Goal: Task Accomplishment & Management: Use online tool/utility

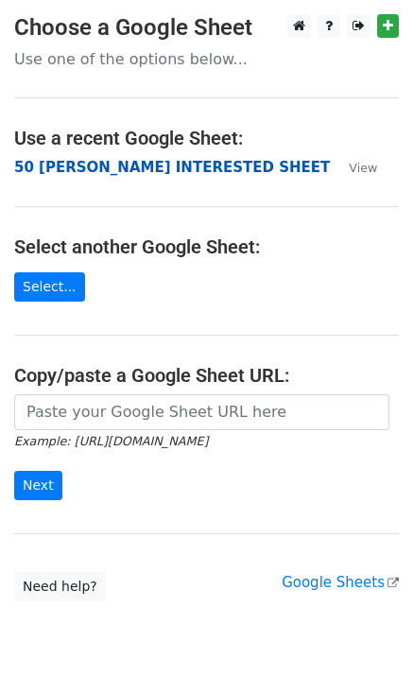
click at [120, 168] on strong "50 [PERSON_NAME] INTERESTED SHEET" at bounding box center [172, 167] width 316 height 17
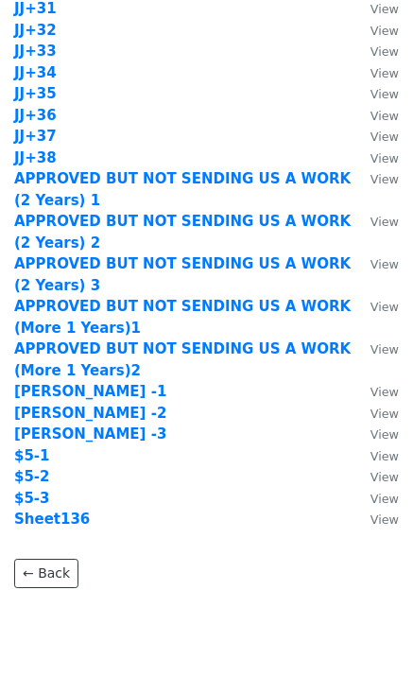
scroll to position [1917, 0]
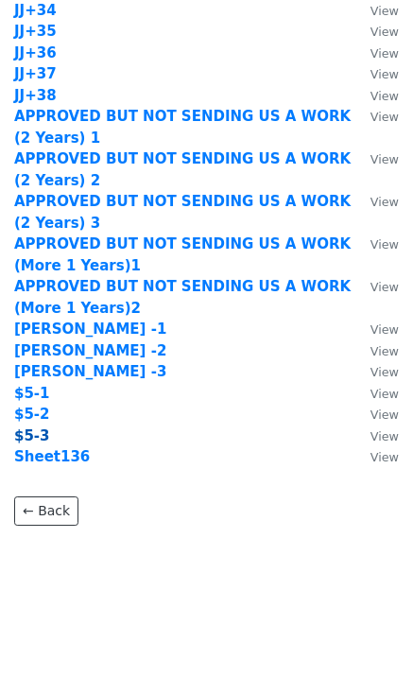
click at [35, 434] on strong "$5-3" at bounding box center [32, 435] width 36 height 17
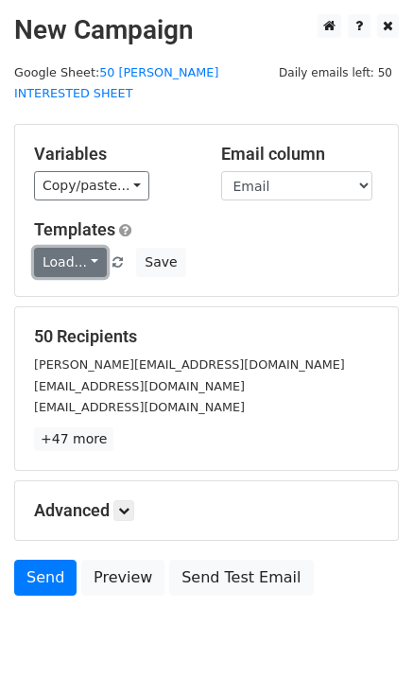
click at [77, 248] on link "Load..." at bounding box center [70, 262] width 73 height 29
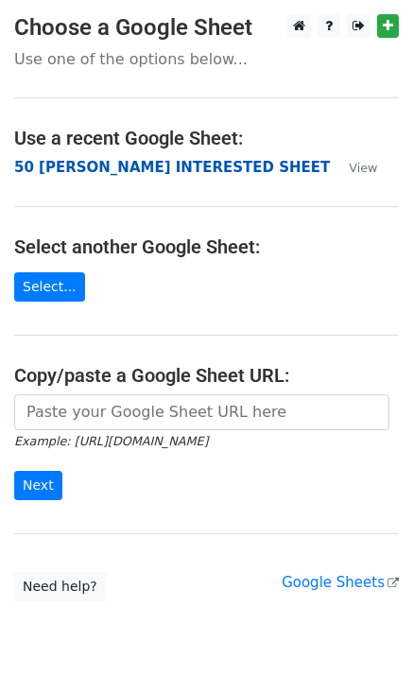
click at [50, 175] on strong "50 [PERSON_NAME] INTERESTED SHEET" at bounding box center [172, 167] width 316 height 17
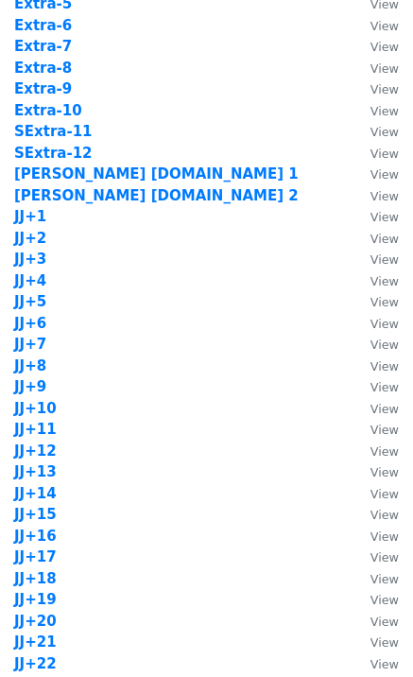
scroll to position [1917, 0]
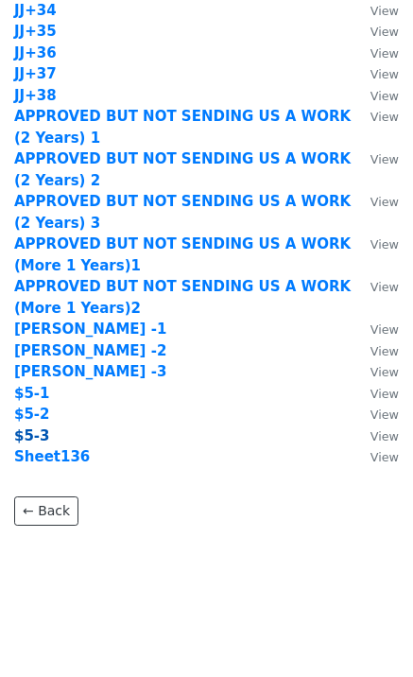
click at [38, 435] on strong "$5-3" at bounding box center [32, 435] width 36 height 17
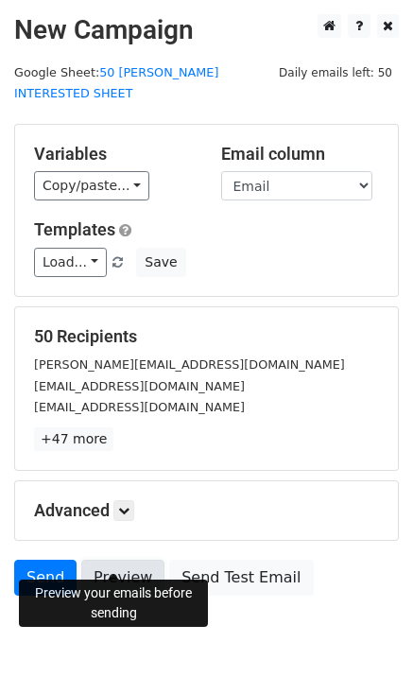
click at [110, 565] on link "Preview" at bounding box center [122, 578] width 83 height 36
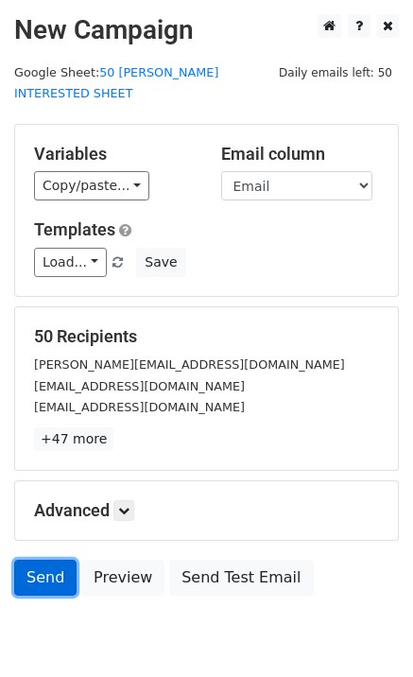
click at [49, 560] on link "Send" at bounding box center [45, 578] width 62 height 36
